Goal: Navigation & Orientation: Find specific page/section

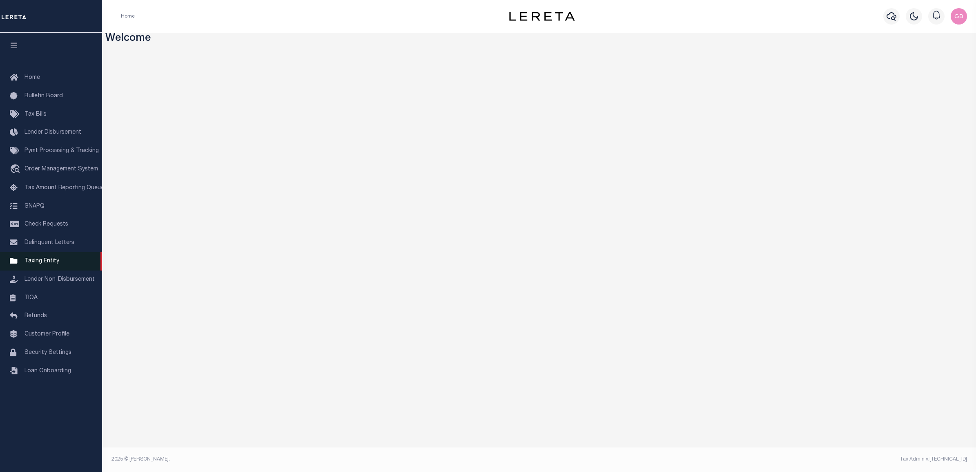
drag, startPoint x: 38, startPoint y: 265, endPoint x: 58, endPoint y: 258, distance: 20.8
click at [39, 264] on span "Taxing Entity" at bounding box center [41, 261] width 35 height 6
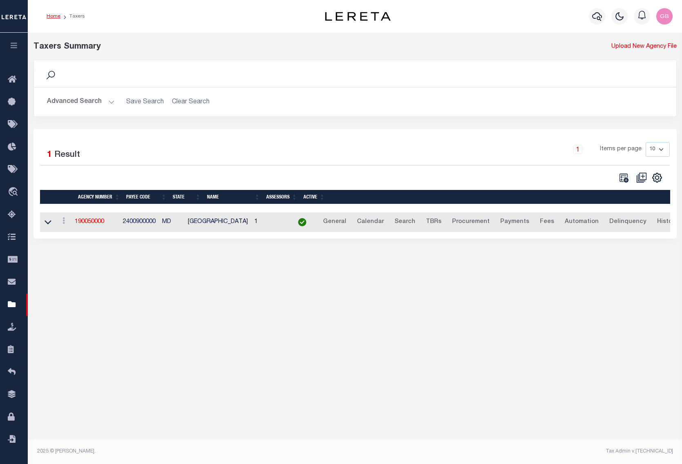
click at [52, 14] on link "Home" at bounding box center [54, 16] width 14 height 5
